Goal: Task Accomplishment & Management: Manage account settings

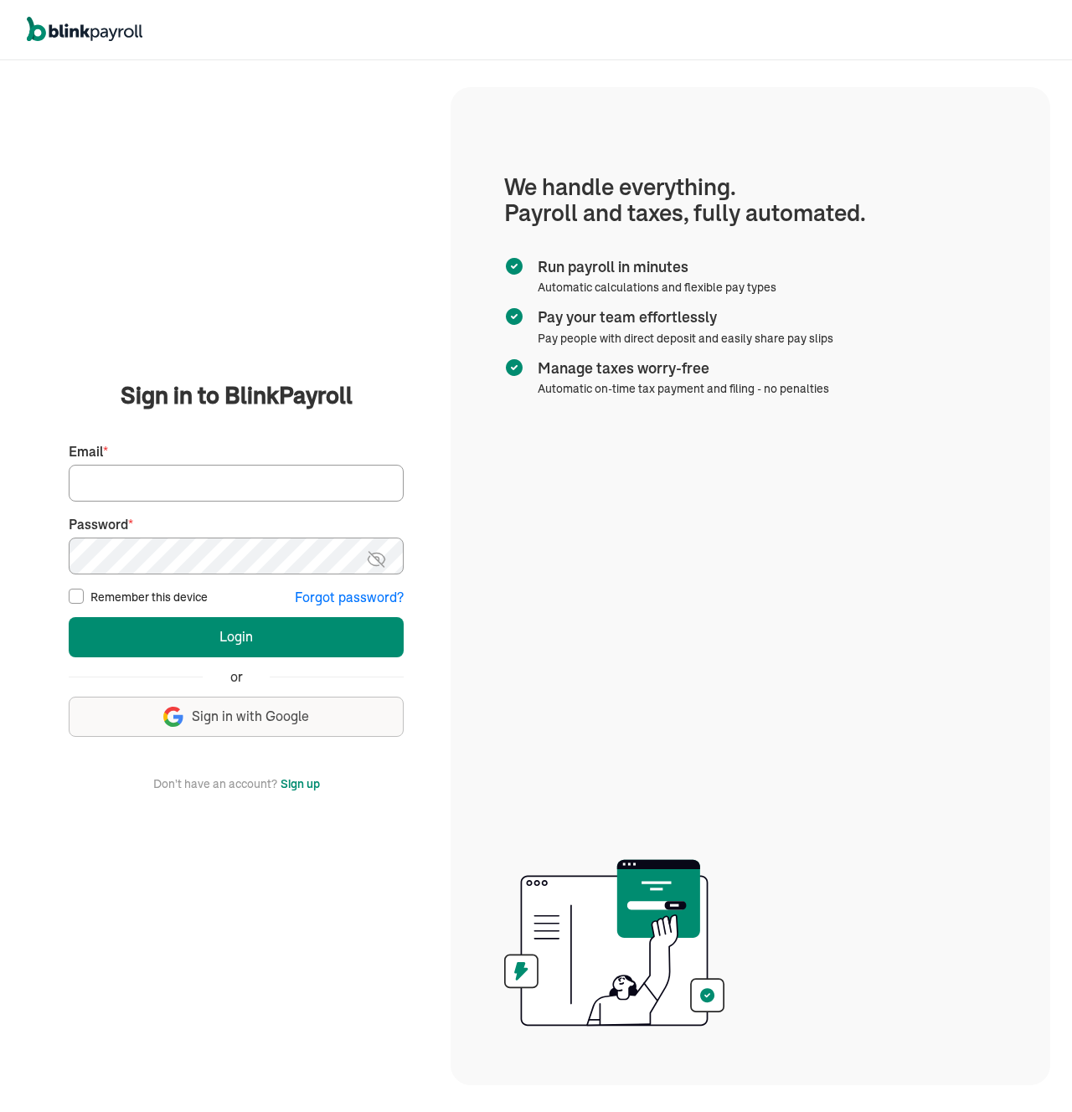
click at [218, 713] on span "Sign in with Google" at bounding box center [250, 716] width 117 height 19
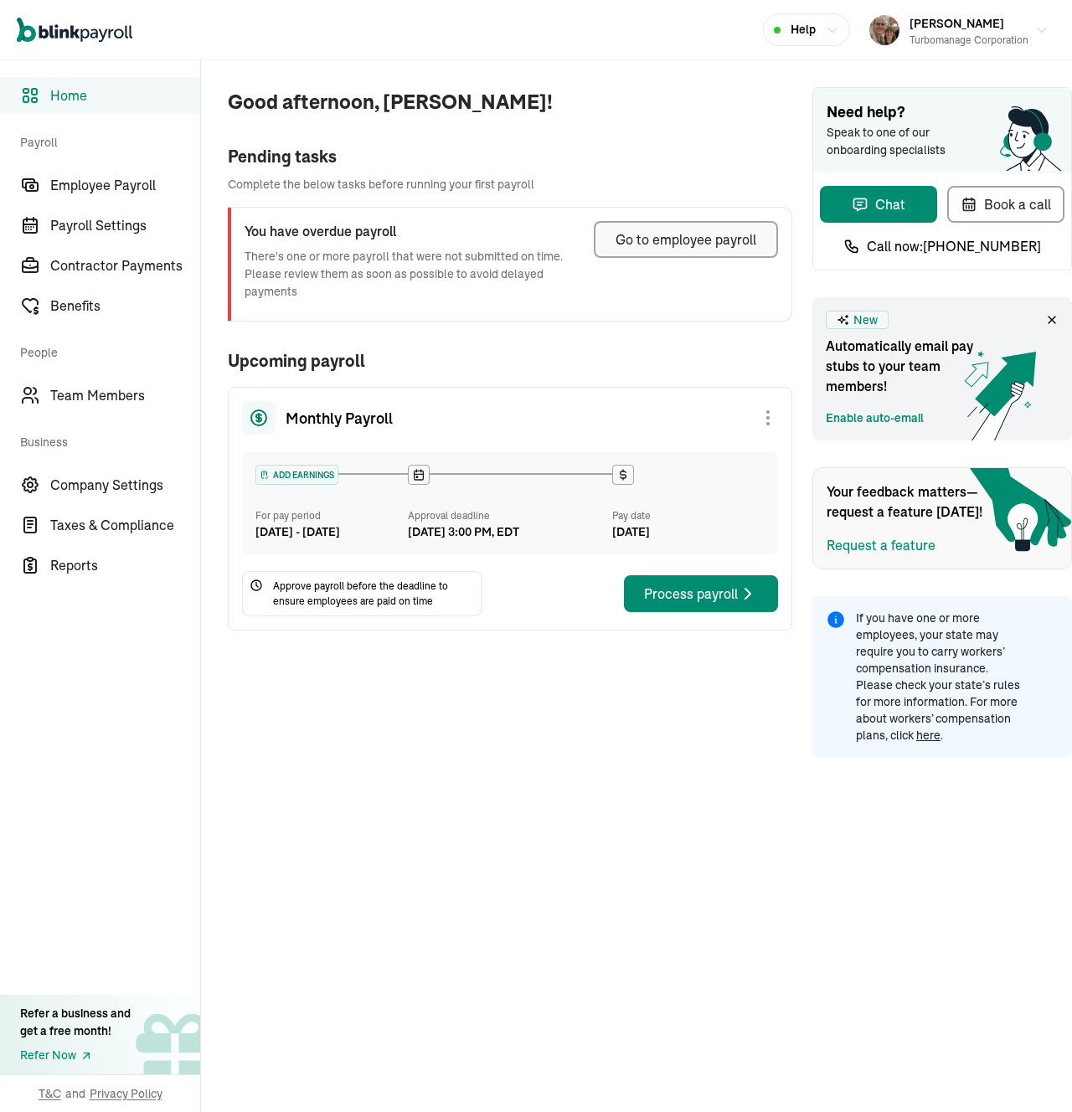
click at [679, 234] on div "Go to employee payroll" at bounding box center [685, 239] width 141 height 20
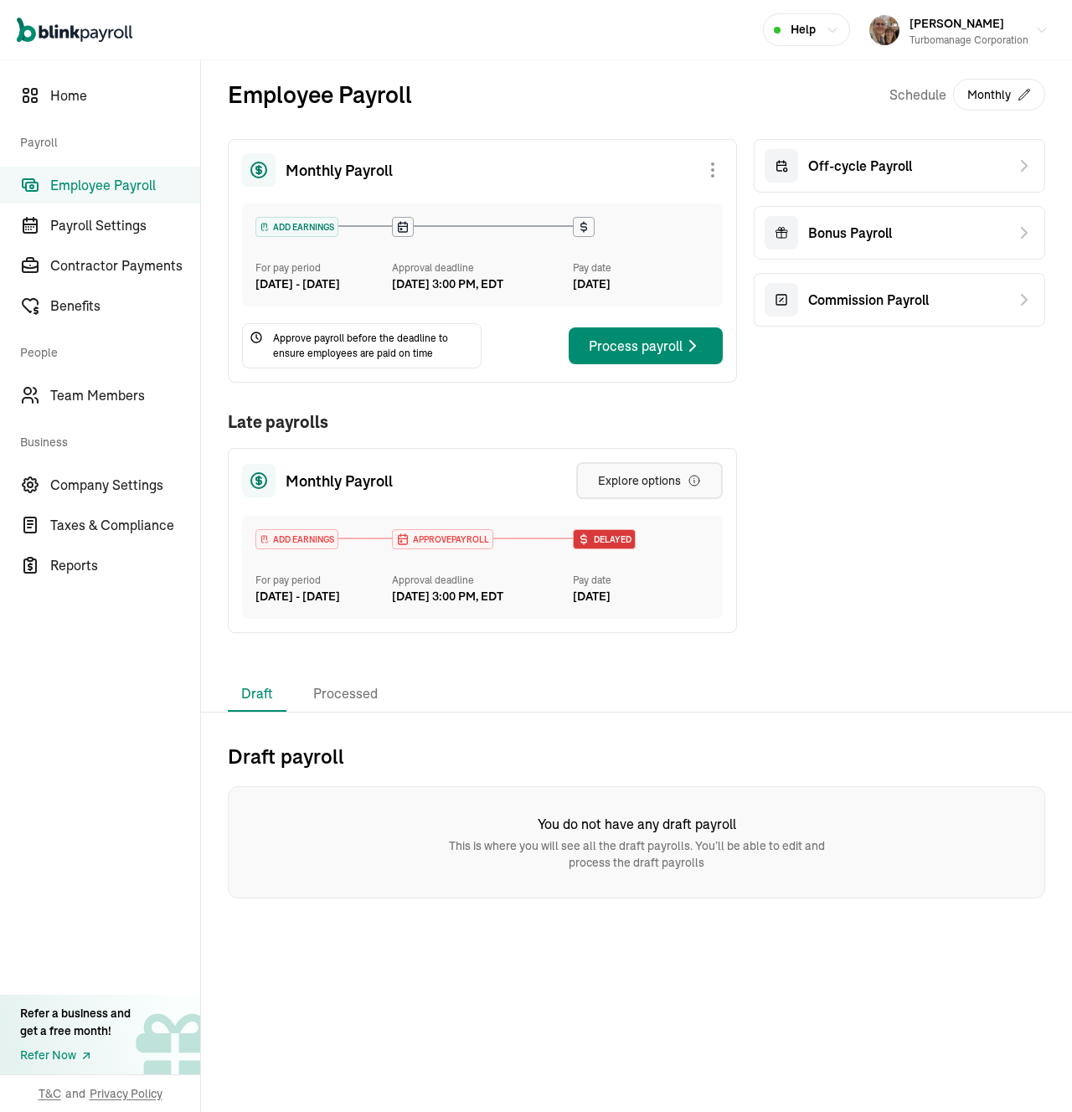
click at [617, 489] on div "Explore options" at bounding box center [649, 480] width 103 height 17
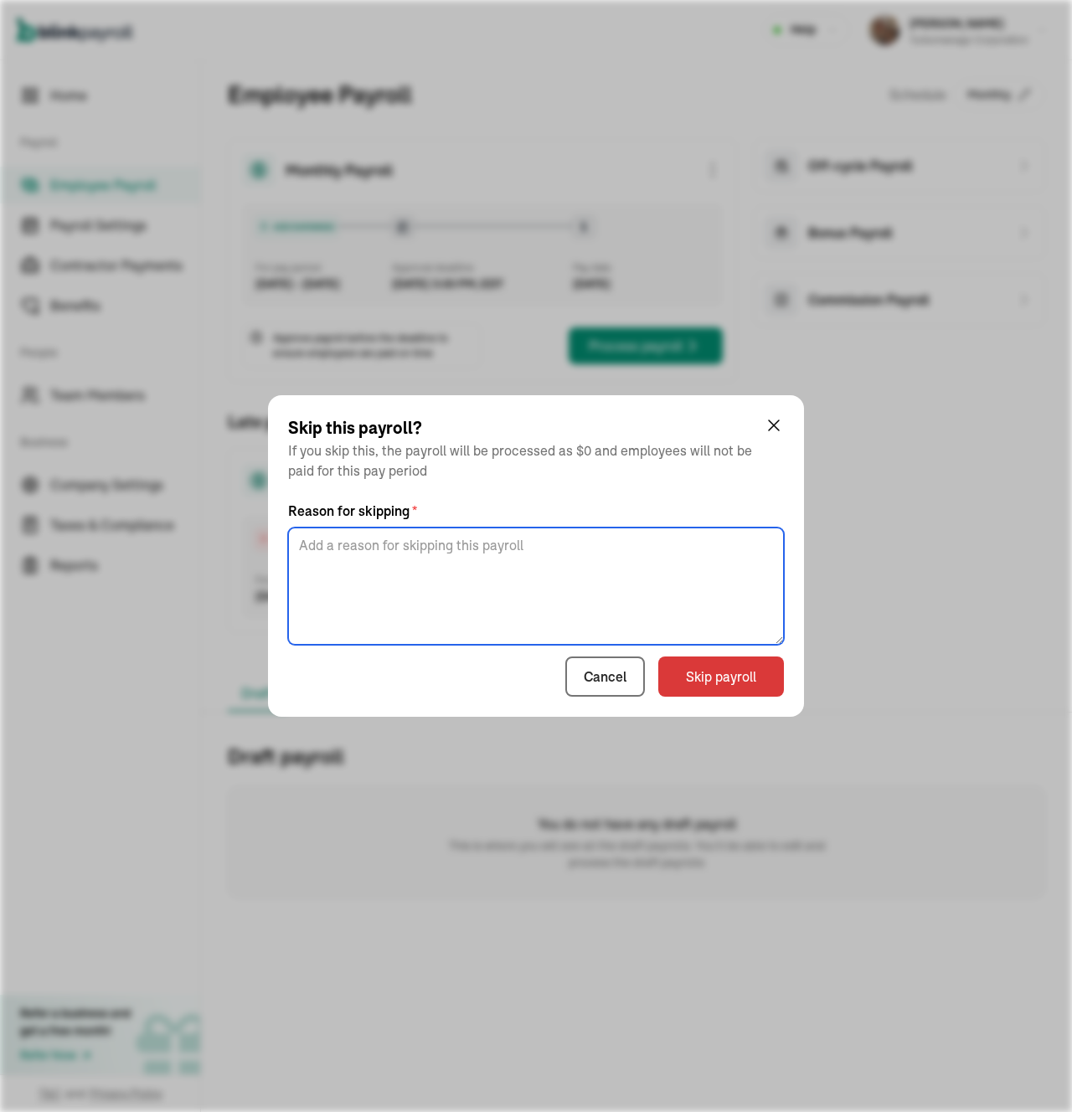
click at [597, 549] on textarea at bounding box center [536, 586] width 496 height 117
type textarea "No work in this period"
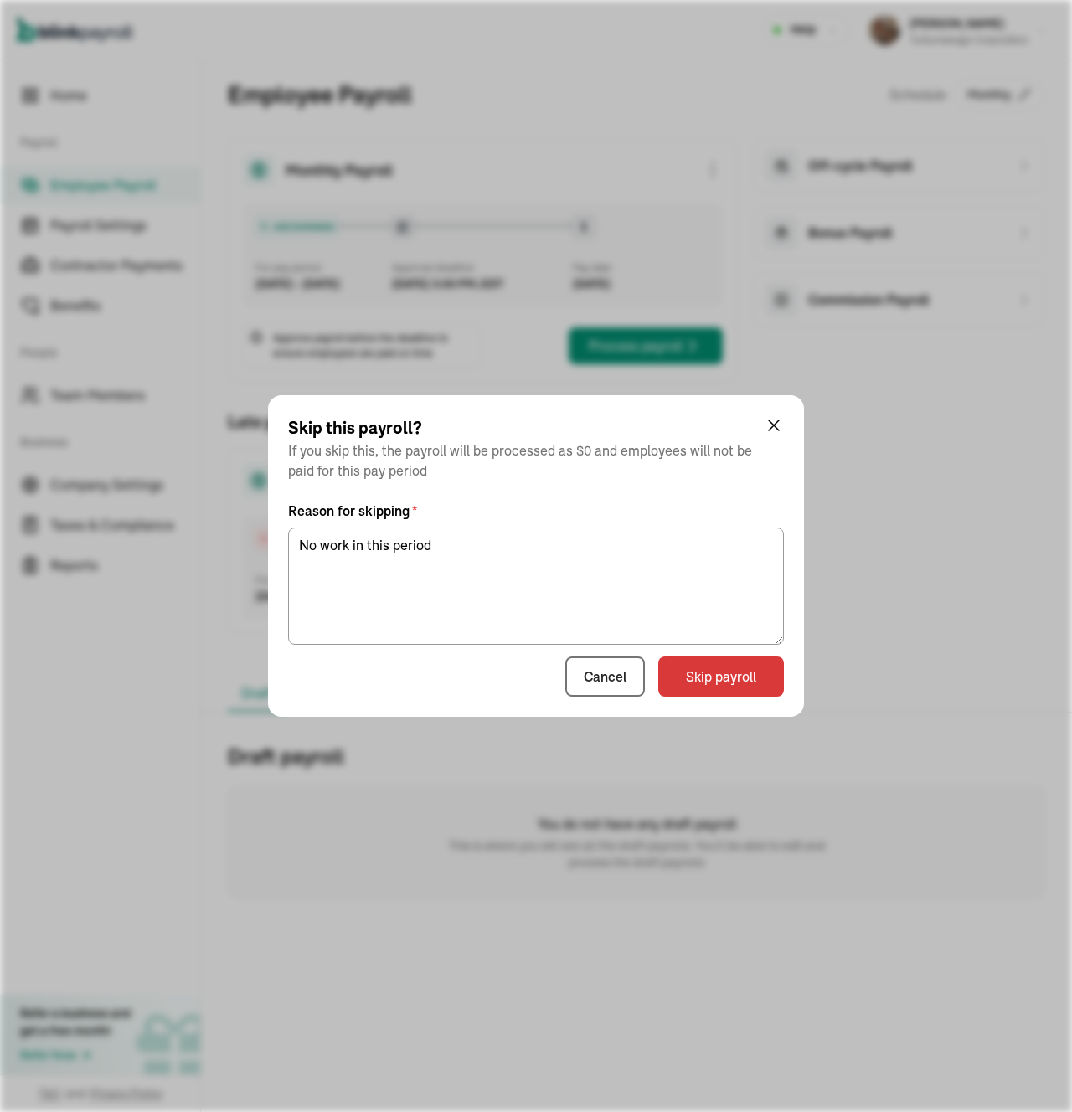
click at [480, 688] on div "Cancel Skip payroll" at bounding box center [536, 676] width 496 height 40
click at [729, 673] on button "Skip payroll" at bounding box center [721, 676] width 126 height 40
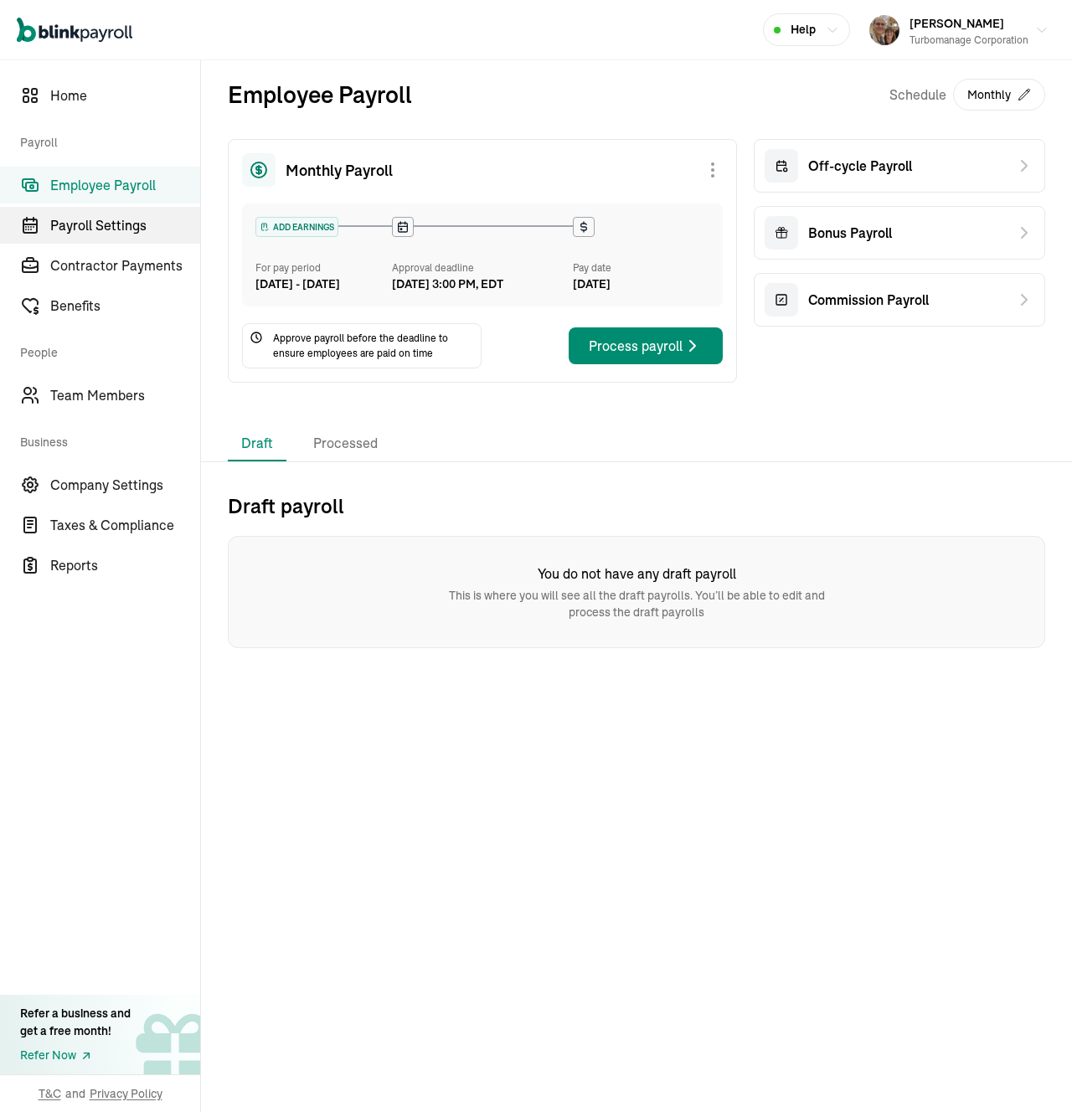
click at [129, 224] on span "Payroll Settings" at bounding box center [125, 225] width 150 height 20
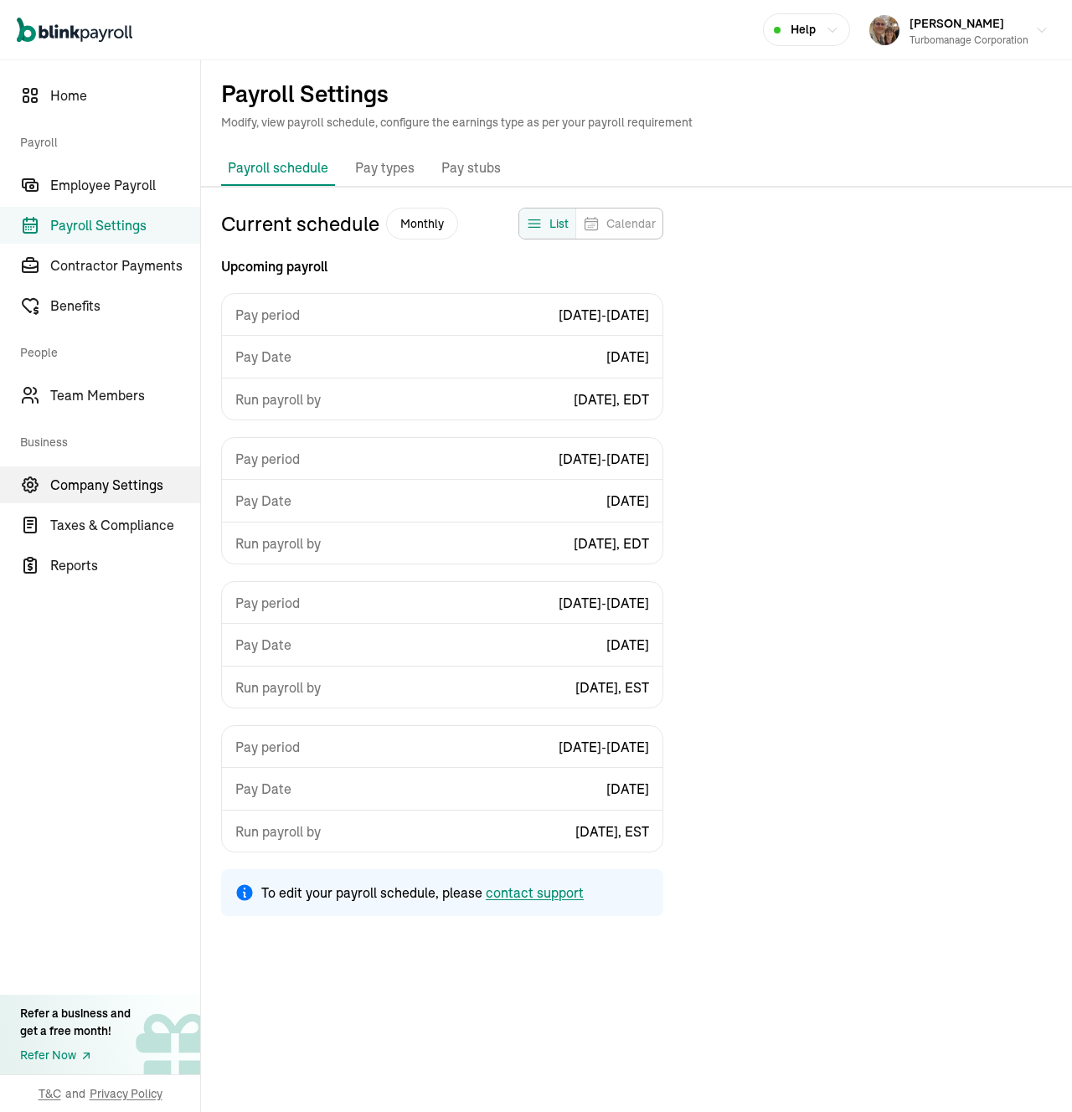
click at [118, 478] on span "Company Settings" at bounding box center [125, 485] width 150 height 20
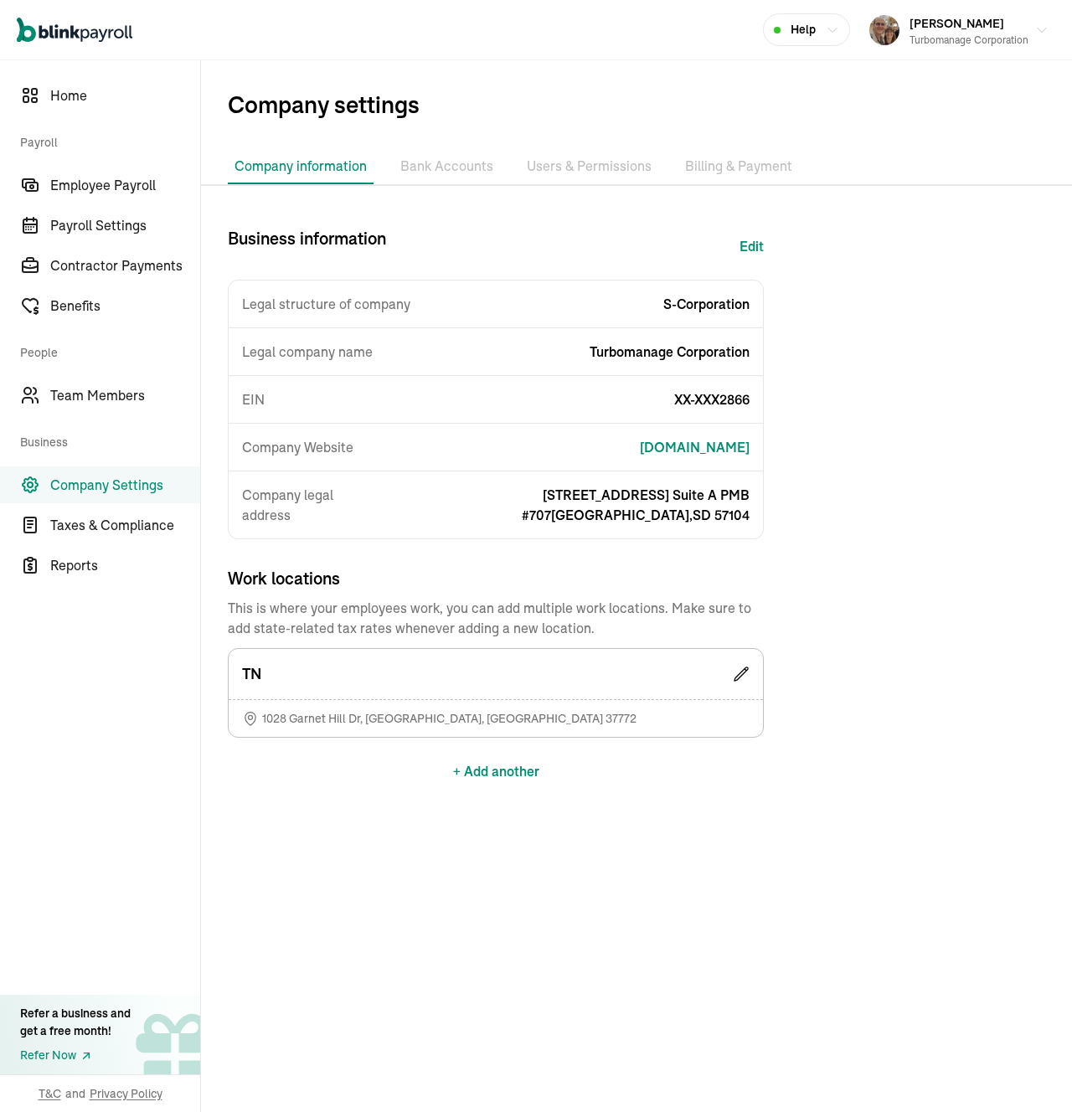
click at [753, 242] on button "Edit" at bounding box center [751, 246] width 24 height 40
select select "S-Corporation"
click at [426, 451] on div "Company Website www.turbomanage.com" at bounding box center [496, 448] width 534 height 48
click at [854, 425] on div "Business information Edit Legal structure of company S-Corporation Legal compan…" at bounding box center [636, 550] width 871 height 649
click at [305, 795] on div "Business information Edit Legal structure of company S-Corporation Legal compan…" at bounding box center [496, 550] width 536 height 649
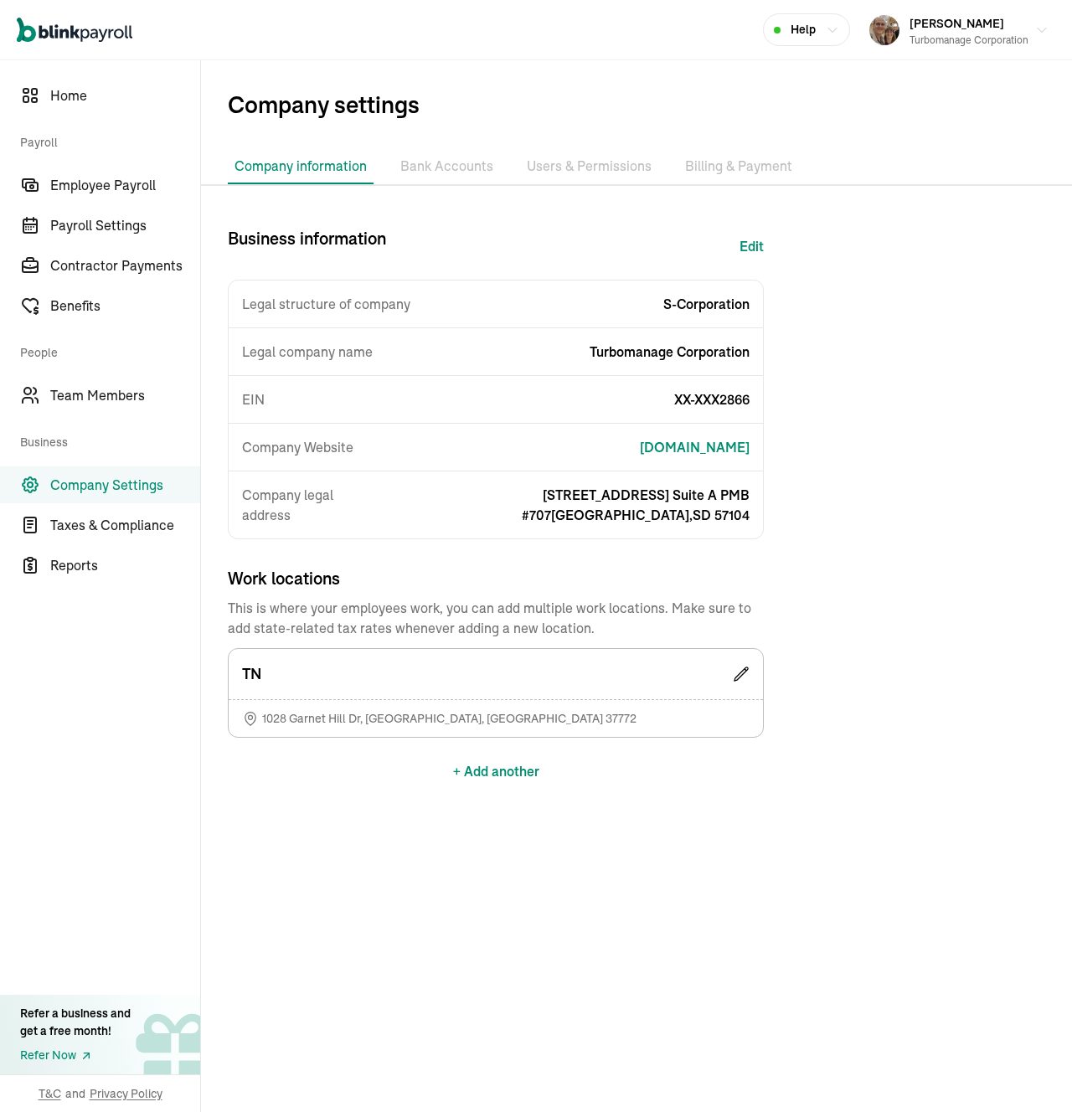
click at [271, 815] on div "Business information Edit Legal structure of company S-Corporation Legal compan…" at bounding box center [496, 550] width 536 height 649
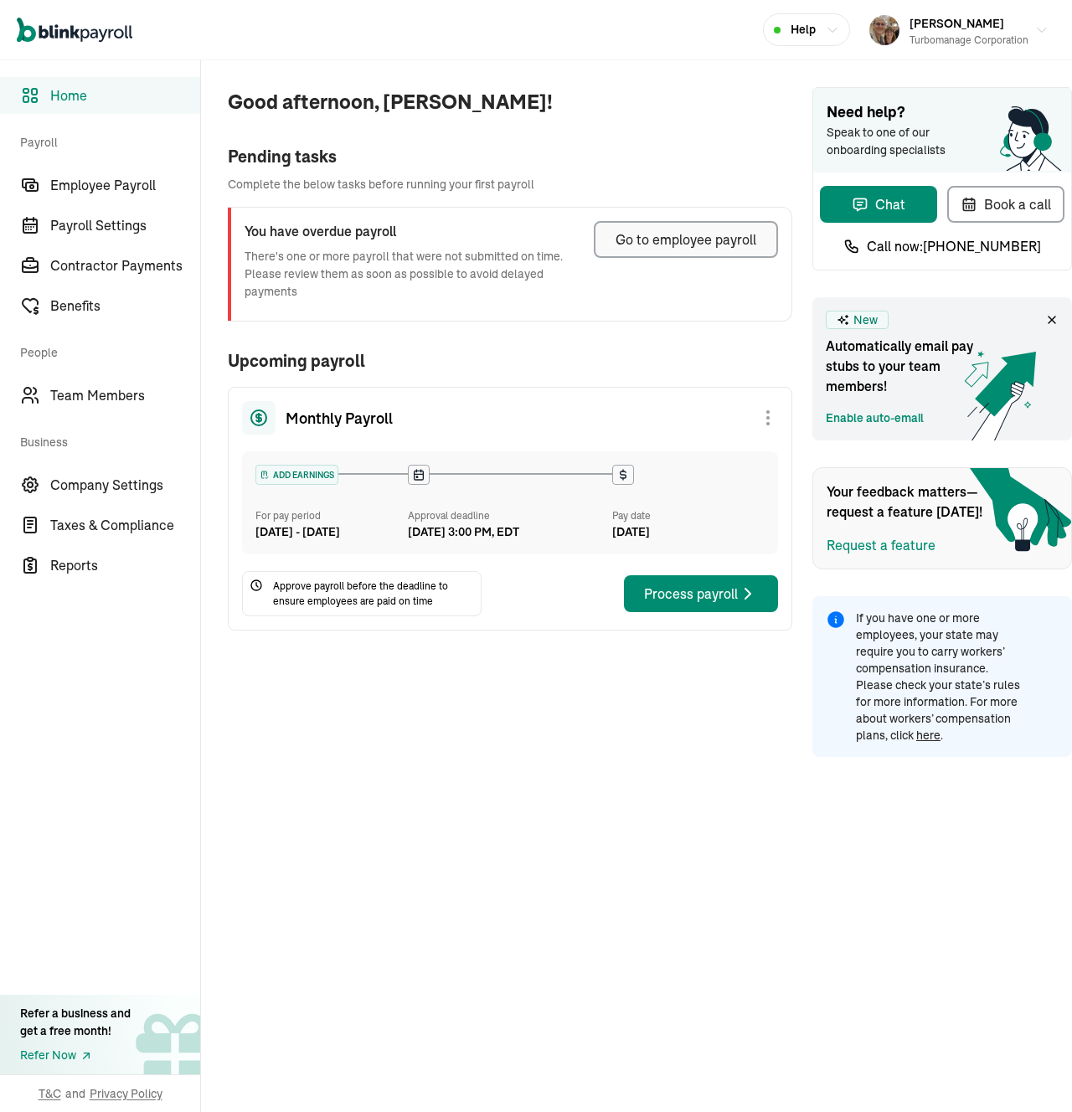
click at [679, 234] on div "Go to employee payroll" at bounding box center [685, 239] width 141 height 20
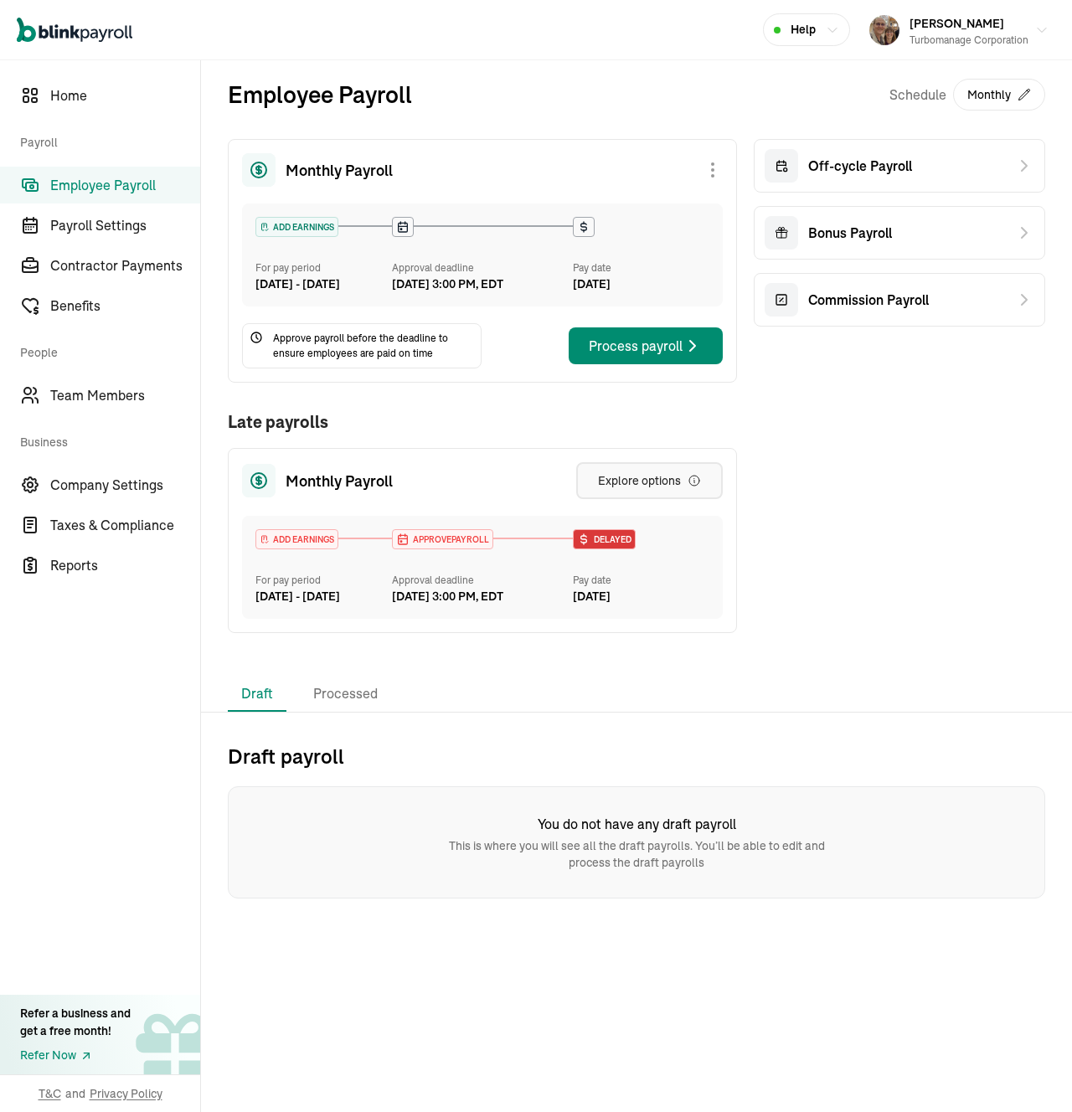
click at [617, 489] on div "Explore options" at bounding box center [649, 480] width 103 height 17
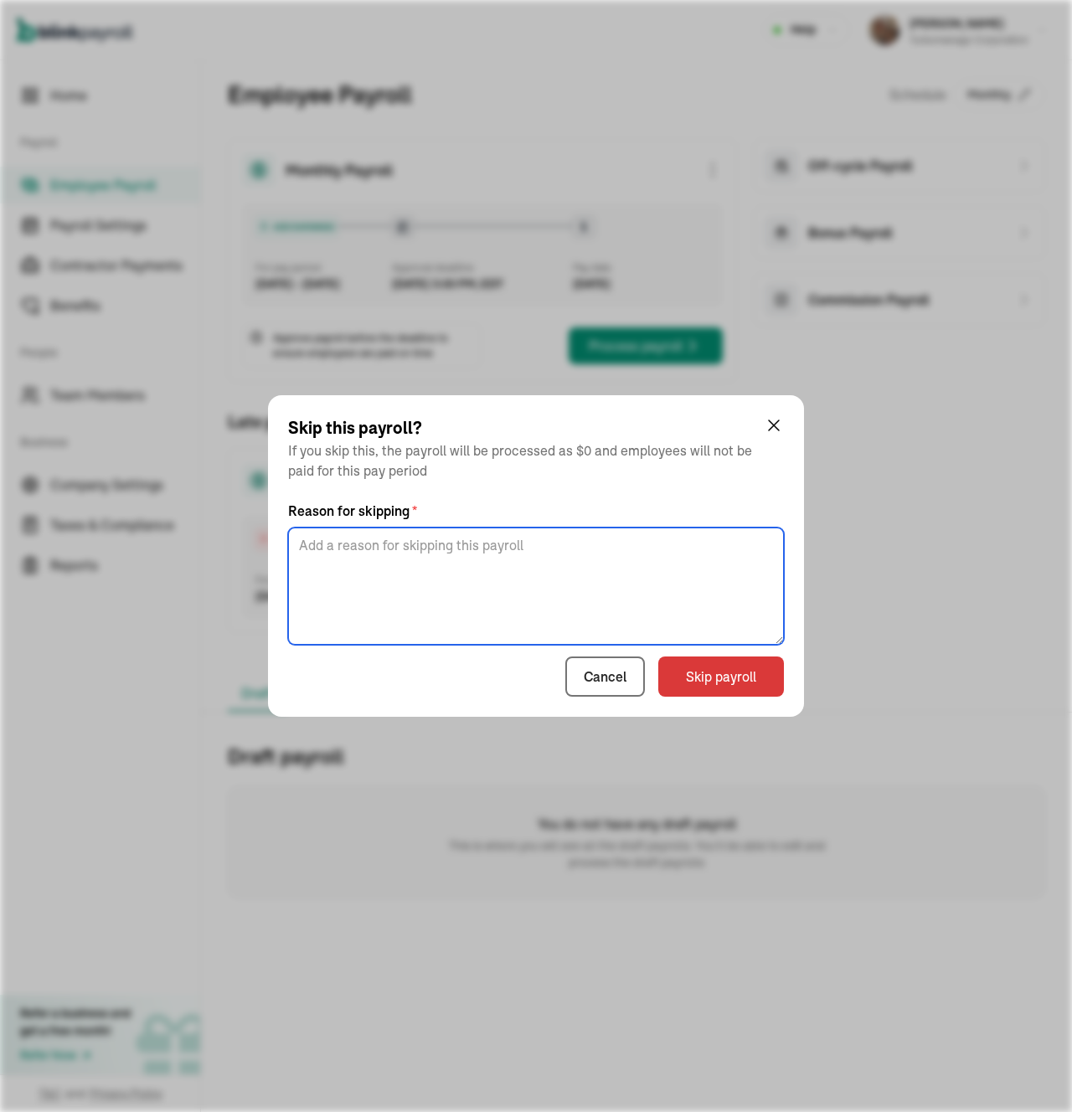
click at [597, 549] on textarea at bounding box center [536, 586] width 496 height 117
type textarea "No work in this period"
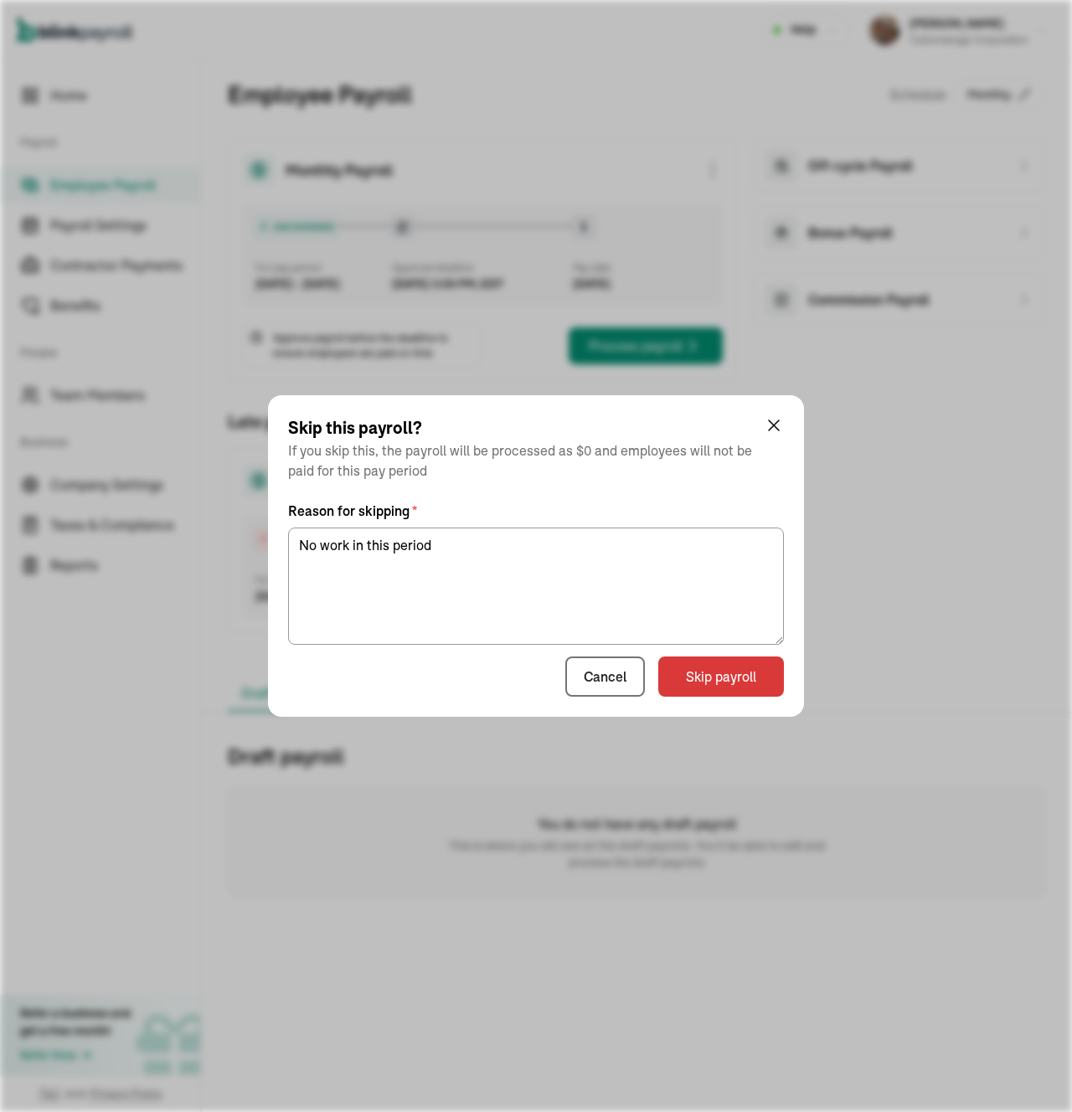
click at [480, 688] on div "Cancel Skip payroll" at bounding box center [536, 676] width 496 height 40
click at [729, 673] on button "Skip payroll" at bounding box center [721, 676] width 126 height 40
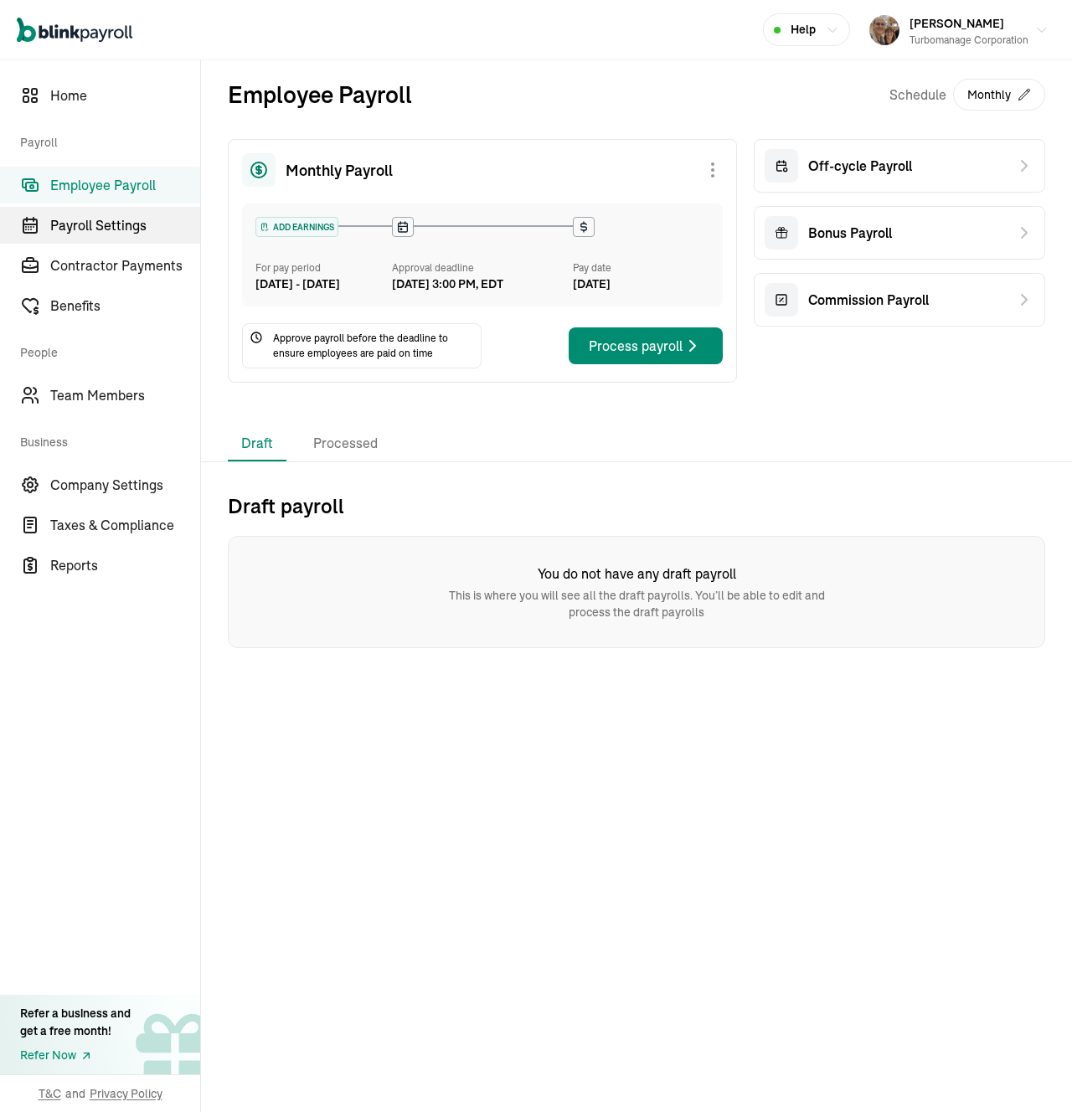
click at [129, 224] on span "Payroll Settings" at bounding box center [125, 225] width 150 height 20
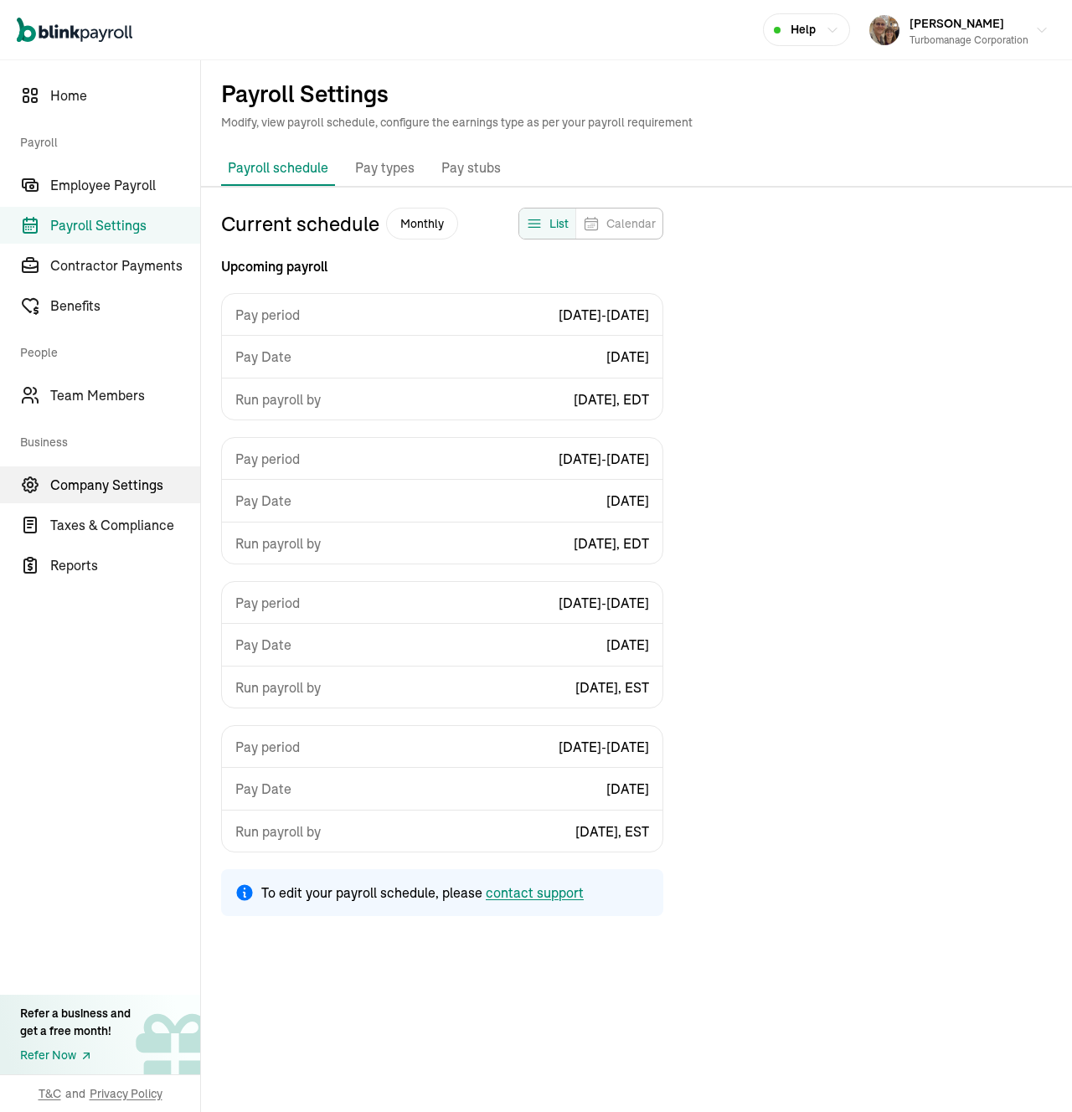
click at [118, 478] on span "Company Settings" at bounding box center [125, 485] width 150 height 20
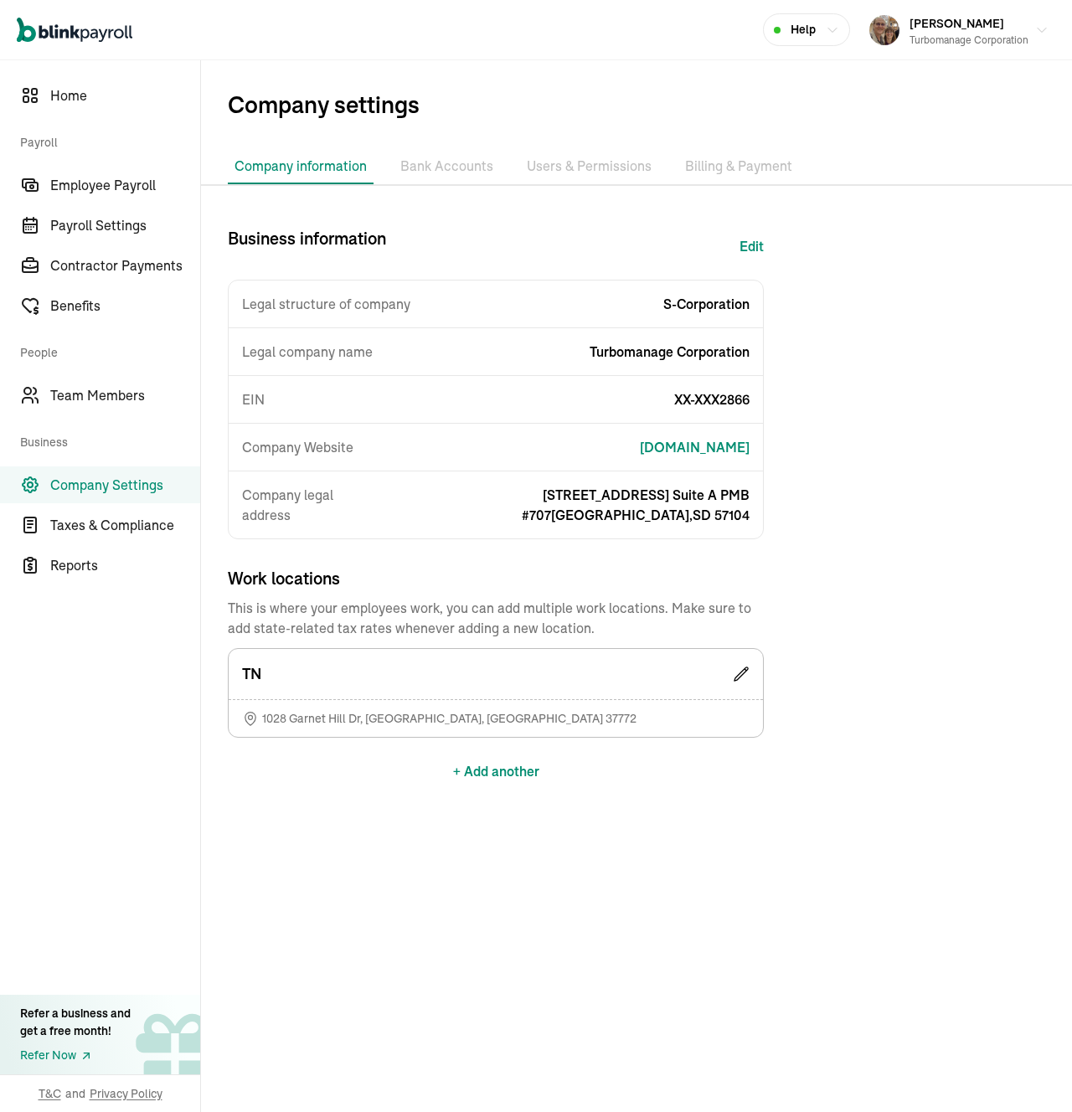
click at [753, 242] on button "Edit" at bounding box center [751, 246] width 24 height 40
select select "S-Corporation"
click at [426, 451] on div "Company Website www.turbomanage.com" at bounding box center [496, 448] width 534 height 48
click at [854, 425] on div "Business information Edit Legal structure of company S-Corporation Legal compan…" at bounding box center [636, 550] width 871 height 649
click at [305, 795] on div "Business information Edit Legal structure of company S-Corporation Legal compan…" at bounding box center [496, 550] width 536 height 649
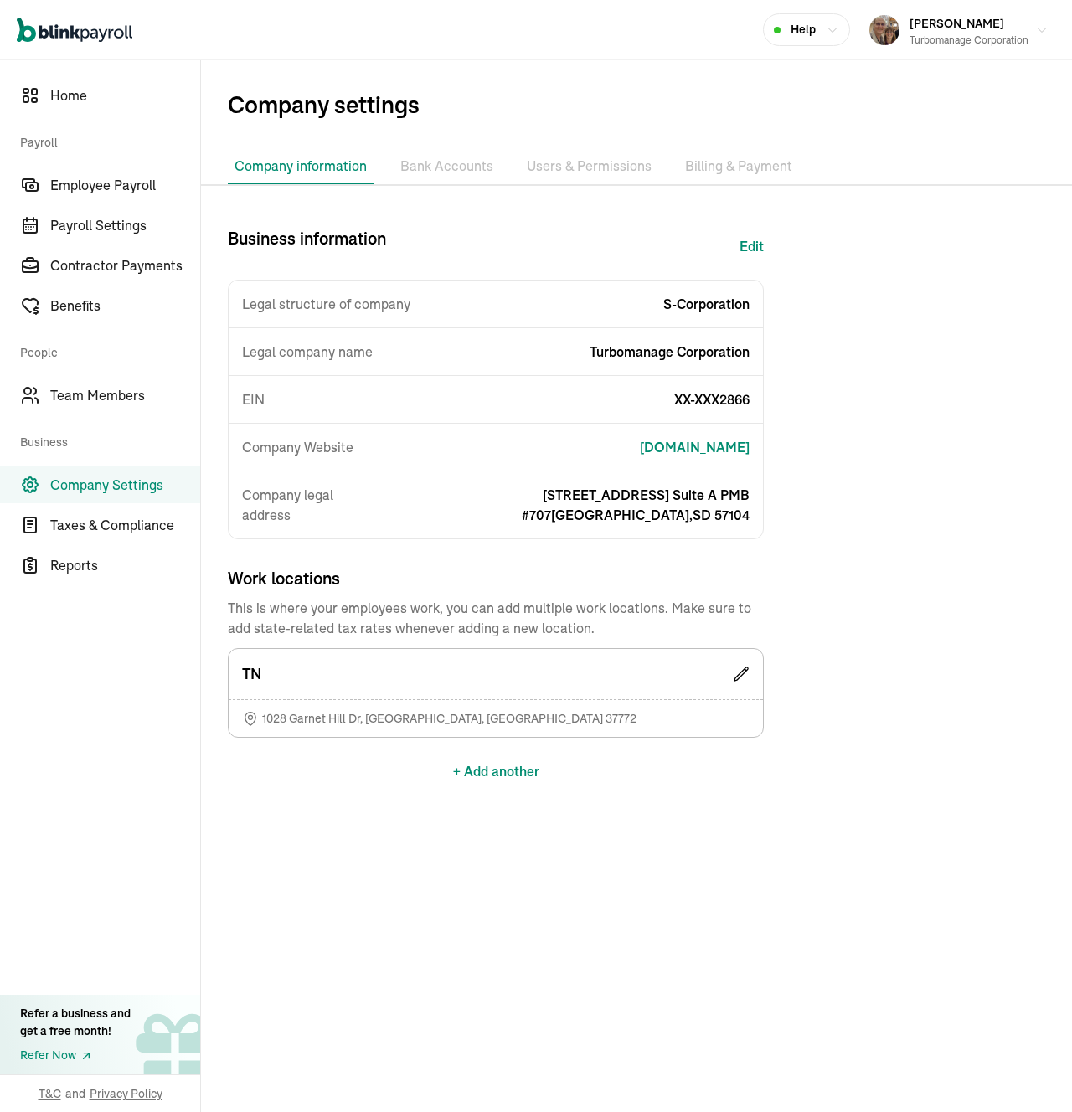
click at [271, 815] on div "Business information Edit Legal structure of company S-Corporation Legal compan…" at bounding box center [496, 550] width 536 height 649
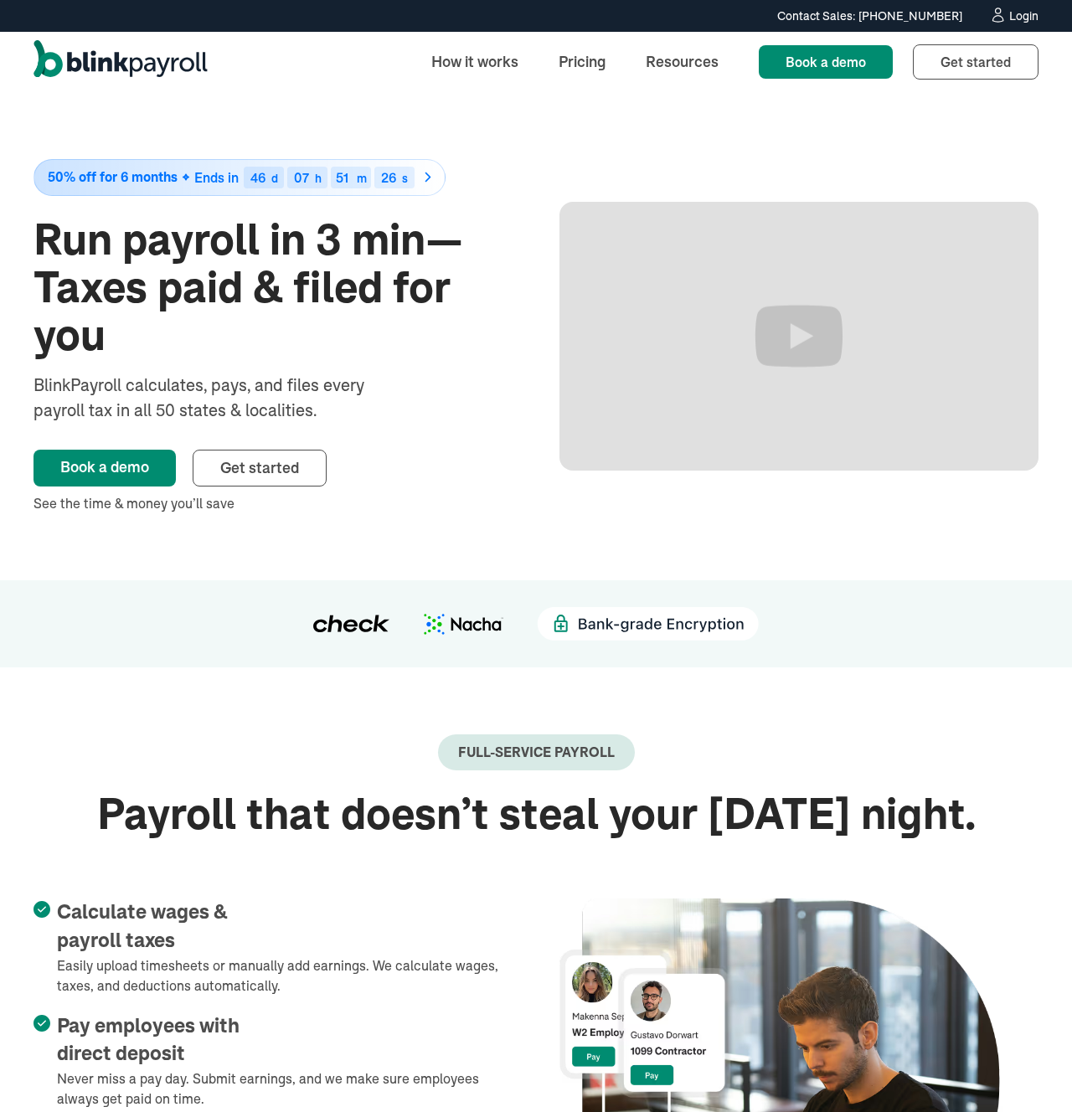
click at [1009, 16] on div "Login" at bounding box center [1023, 16] width 29 height 12
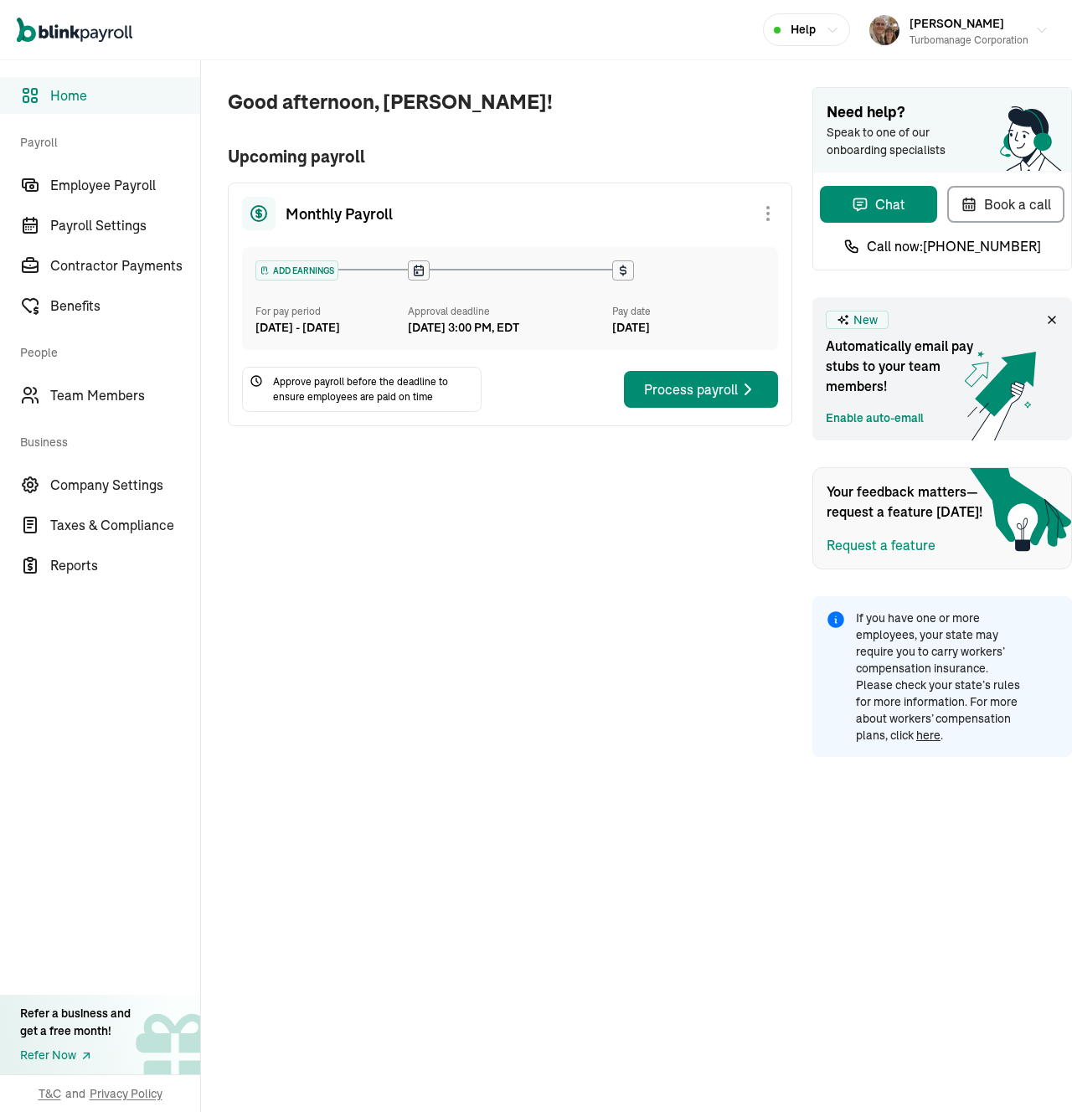
click at [764, 146] on span "Upcoming payroll" at bounding box center [510, 156] width 564 height 25
click at [497, 477] on div "Good afternoon, [PERSON_NAME]! Upcoming payroll Monthly Payroll ADD EARNINGS Fo…" at bounding box center [496, 408] width 591 height 697
click at [764, 146] on span "Upcoming payroll" at bounding box center [510, 156] width 564 height 25
click at [497, 477] on div "Good afternoon, [PERSON_NAME]! Upcoming payroll Monthly Payroll ADD EARNINGS Fo…" at bounding box center [496, 408] width 591 height 697
